Goal: Task Accomplishment & Management: Use online tool/utility

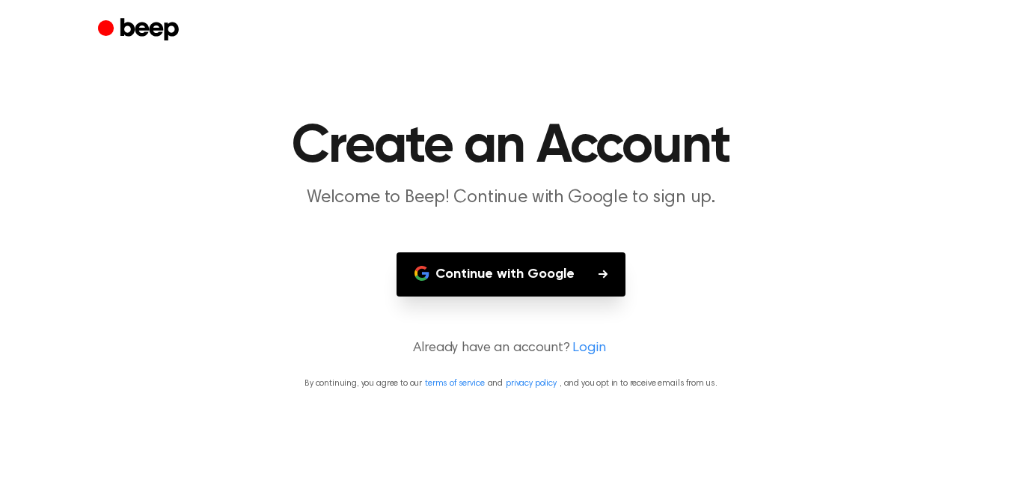
click at [784, 243] on main "Create an Account Welcome to Beep! Continue with Google to sign up. Continue wi…" at bounding box center [511, 240] width 1022 height 480
click at [593, 350] on link "Login" at bounding box center [589, 348] width 33 height 20
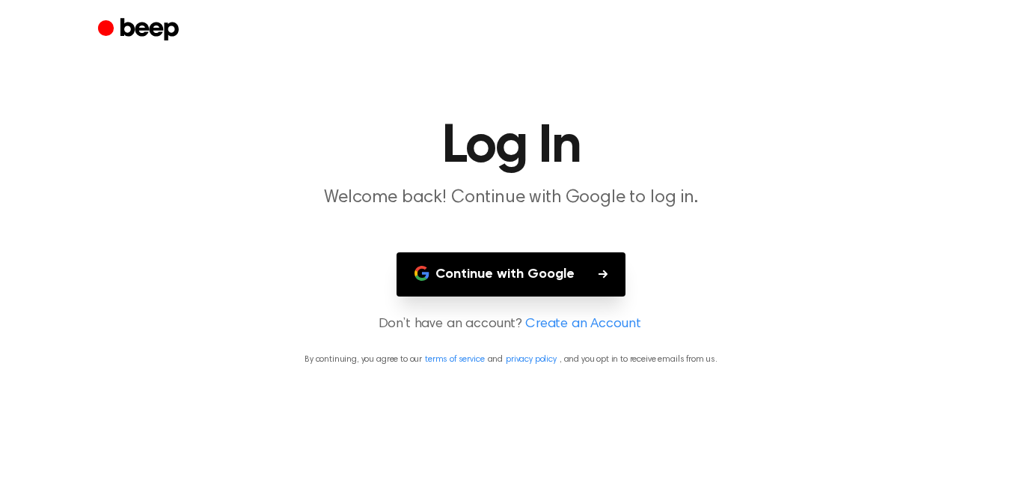
click at [580, 287] on button "Continue with Google" at bounding box center [511, 274] width 229 height 44
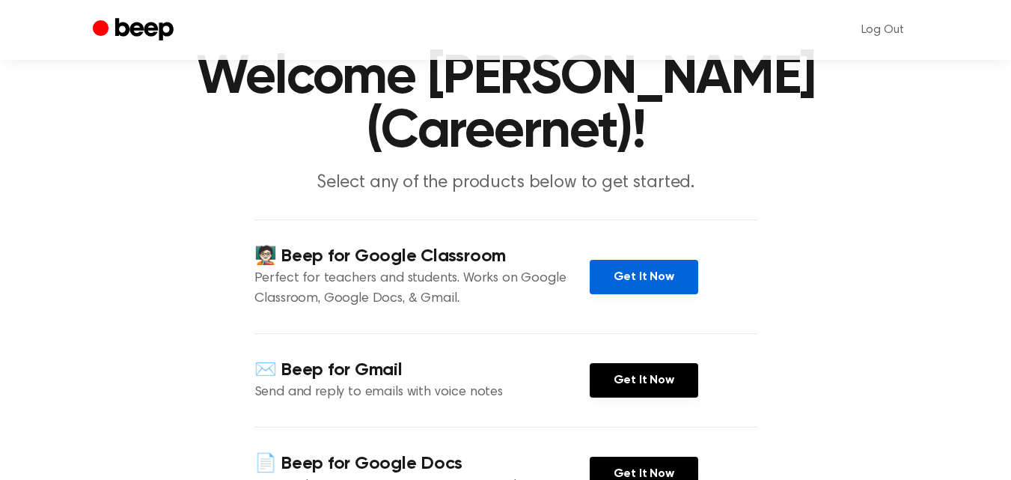
scroll to position [225, 0]
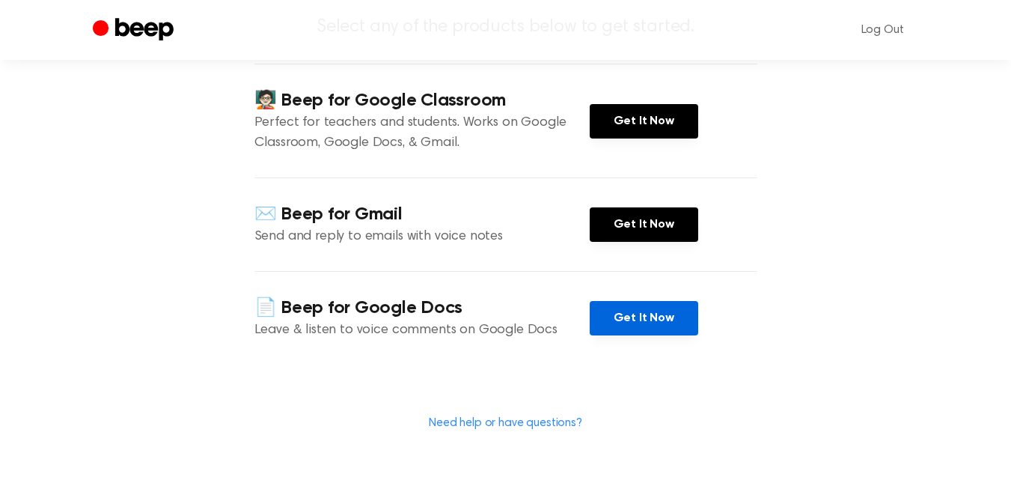
click at [656, 323] on link "Get It Now" at bounding box center [644, 318] width 109 height 34
